Goal: Task Accomplishment & Management: Manage account settings

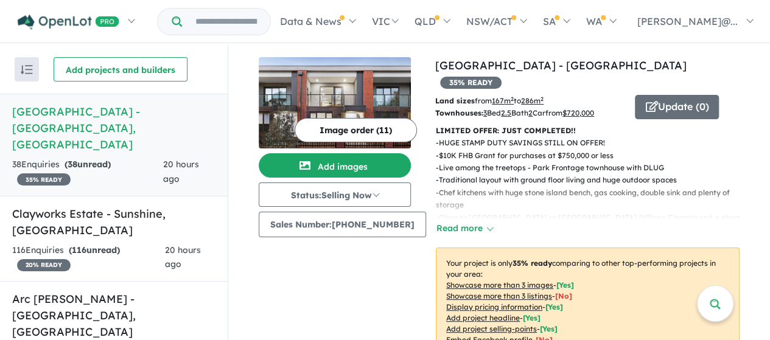
scroll to position [1, 0]
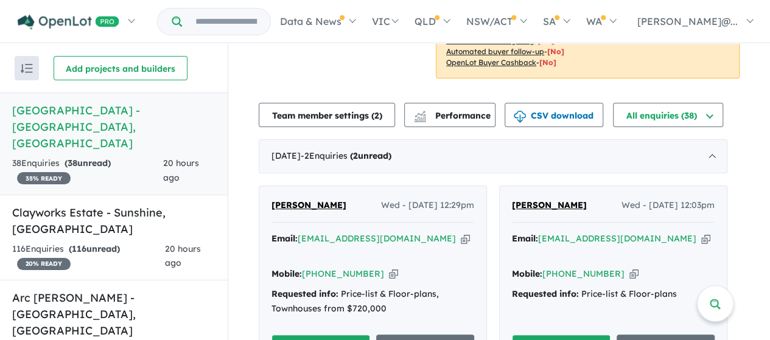
scroll to position [487, 0]
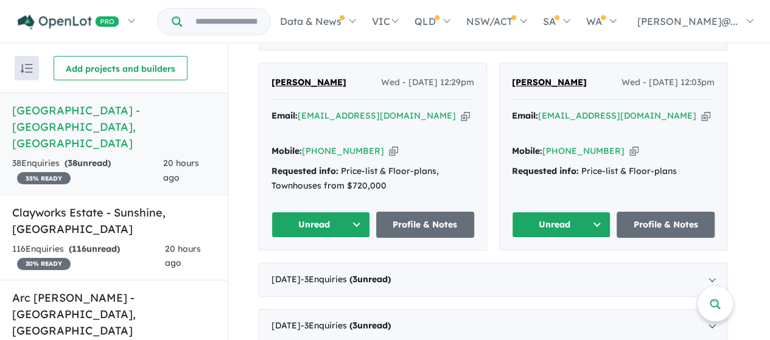
click at [555, 212] on button "Unread" at bounding box center [561, 225] width 99 height 26
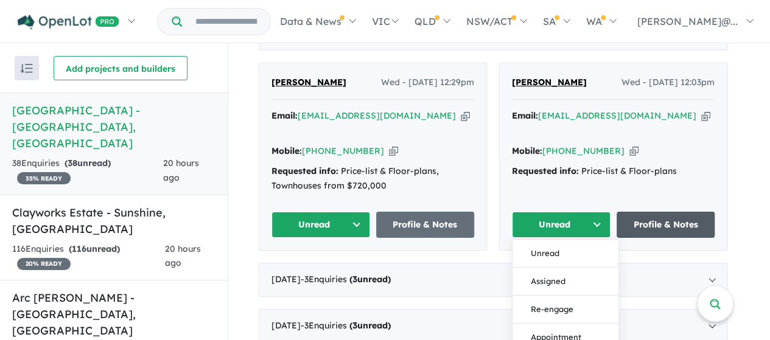
click at [666, 212] on link "Profile & Notes" at bounding box center [666, 225] width 99 height 26
